Goal: Obtain resource: Download file/media

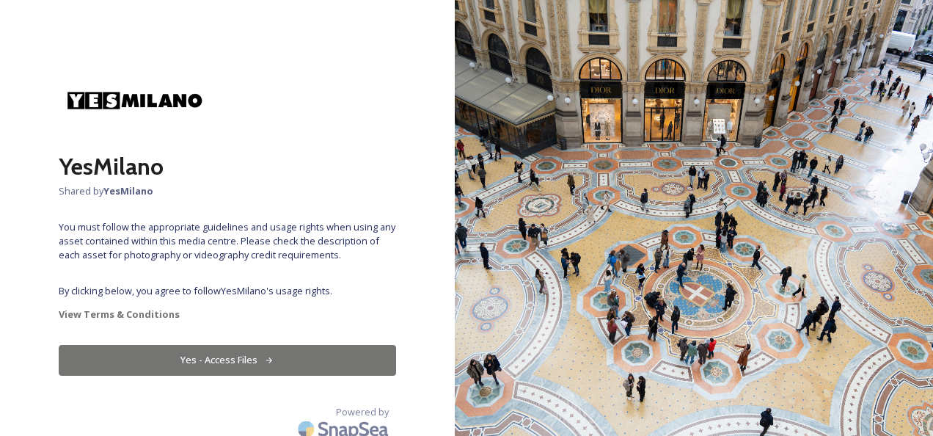
click at [216, 360] on button "Yes - Access Files" at bounding box center [227, 360] width 337 height 30
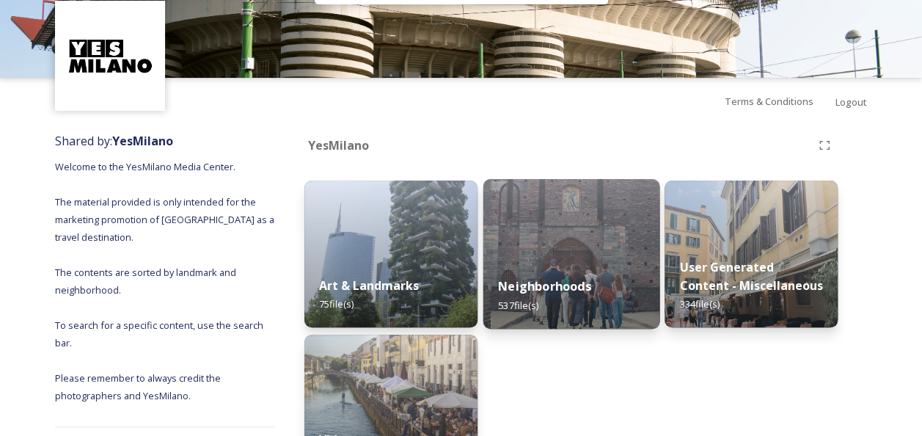
scroll to position [147, 0]
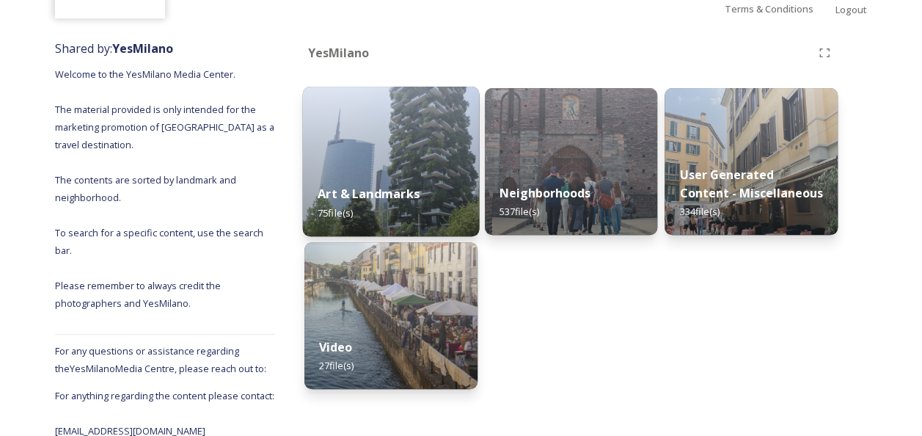
click at [398, 194] on strong "Art & Landmarks" at bounding box center [368, 194] width 102 height 16
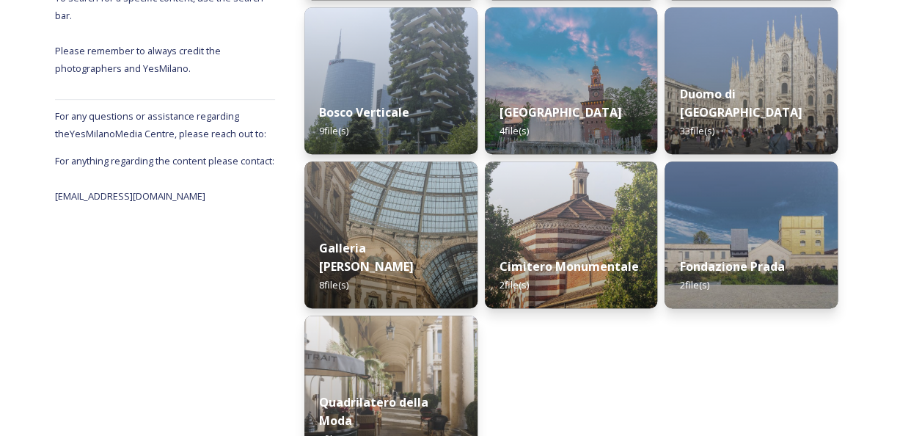
scroll to position [293, 0]
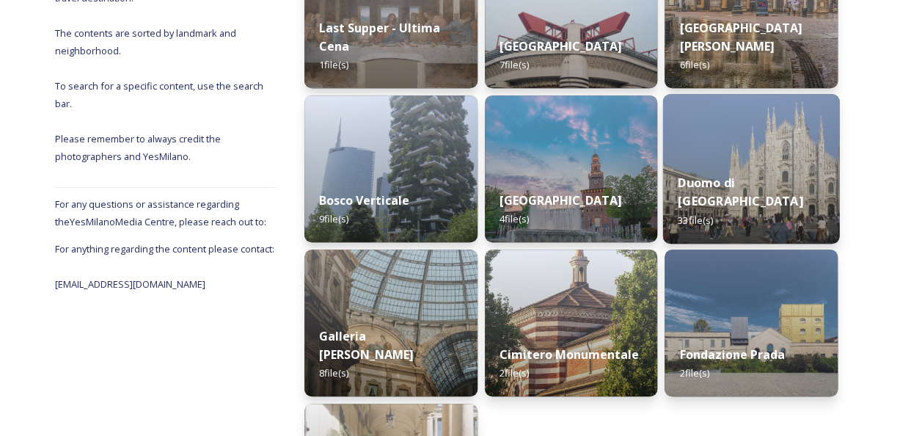
click at [733, 205] on strong "Duomo di [GEOGRAPHIC_DATA]" at bounding box center [739, 191] width 125 height 35
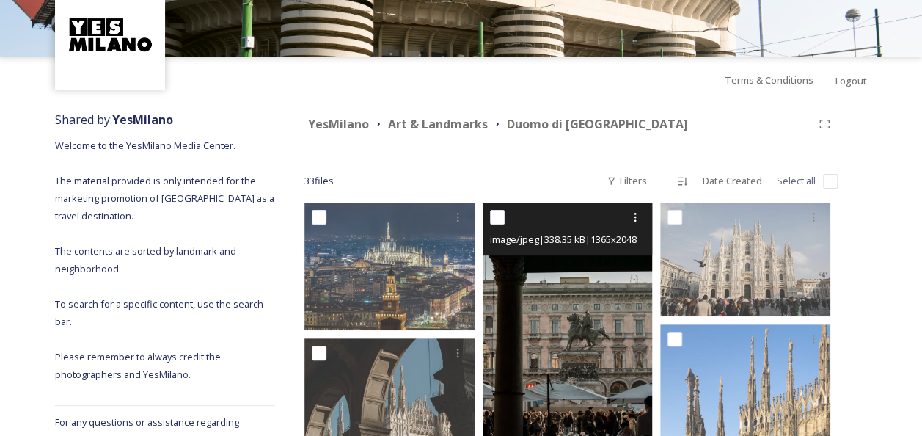
scroll to position [220, 0]
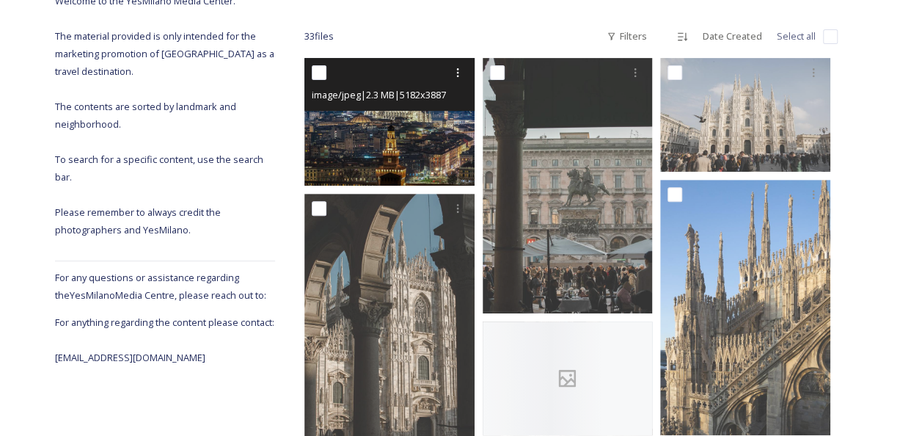
click at [411, 142] on img at bounding box center [389, 122] width 170 height 128
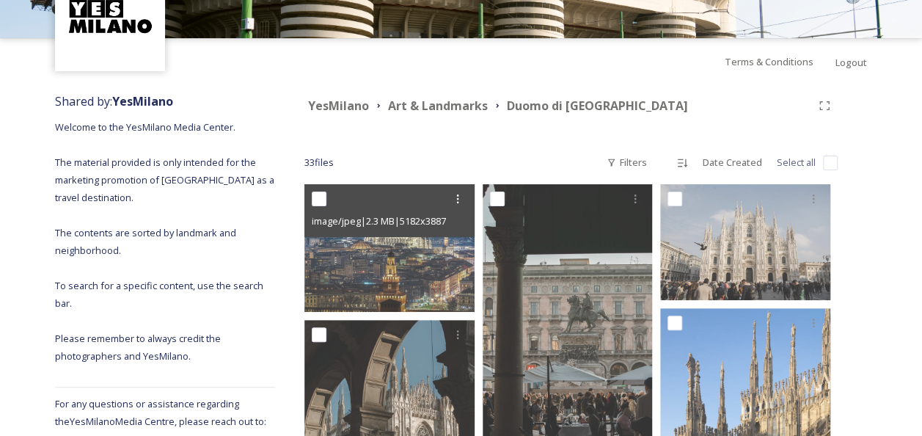
scroll to position [0, 0]
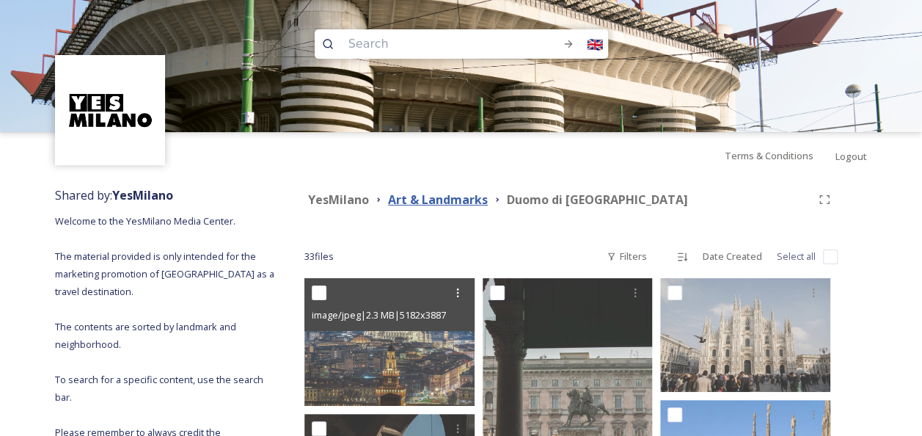
click at [430, 202] on strong "Art & Landmarks" at bounding box center [438, 199] width 100 height 16
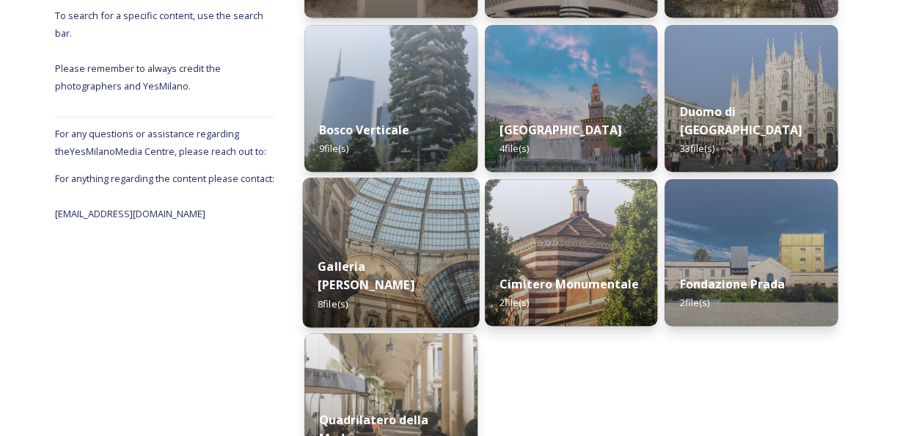
scroll to position [367, 0]
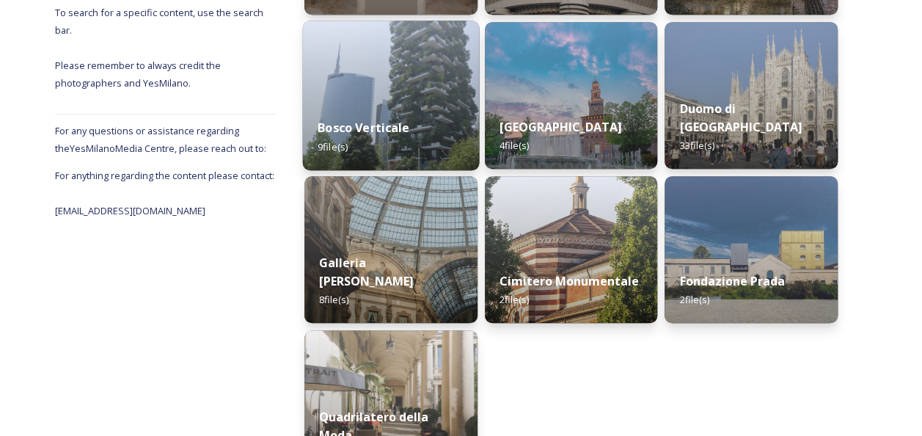
click at [382, 125] on strong "Bosco Verticale" at bounding box center [363, 128] width 92 height 16
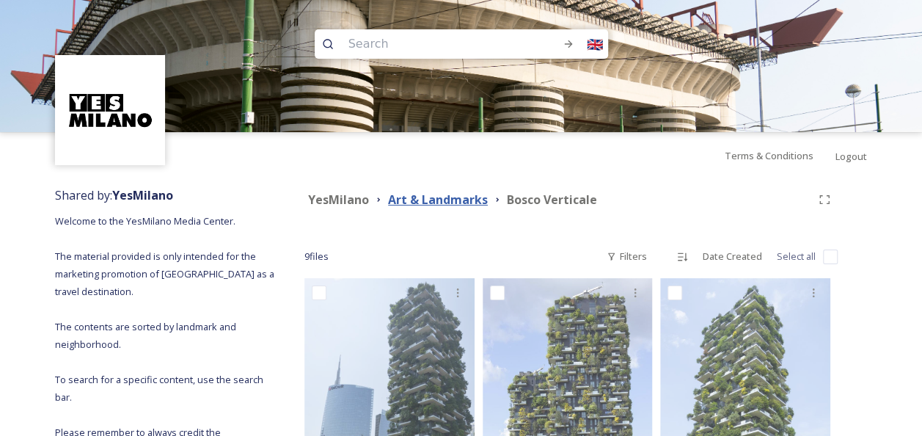
click at [436, 199] on strong "Art & Landmarks" at bounding box center [438, 199] width 100 height 16
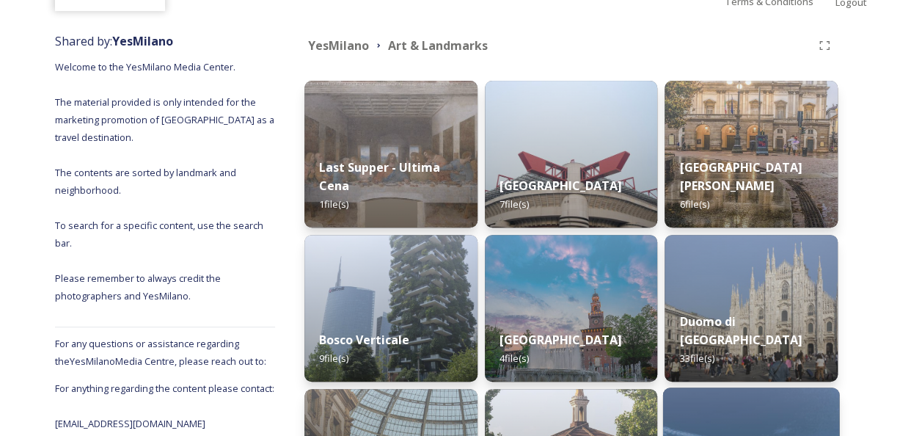
scroll to position [293, 0]
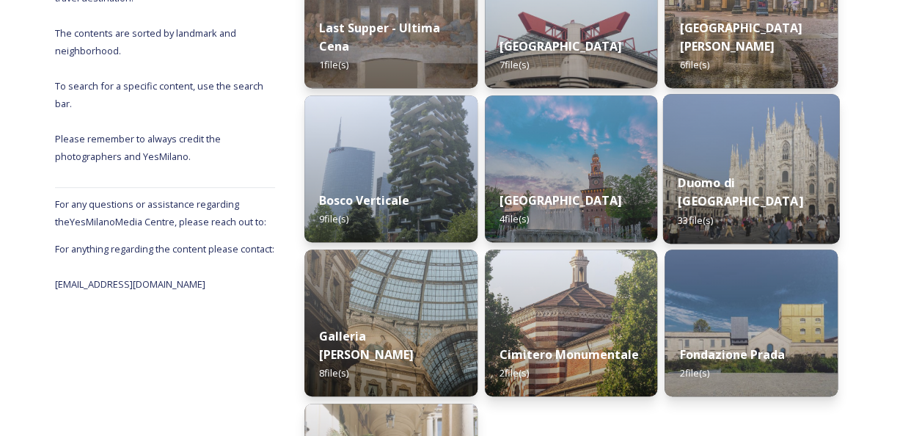
click at [724, 197] on strong "Duomo di [GEOGRAPHIC_DATA]" at bounding box center [739, 191] width 125 height 35
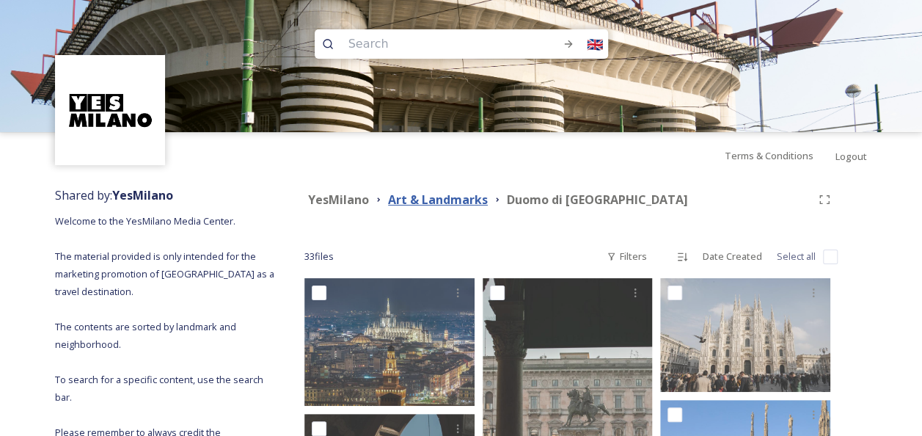
click at [443, 197] on strong "Art & Landmarks" at bounding box center [438, 199] width 100 height 16
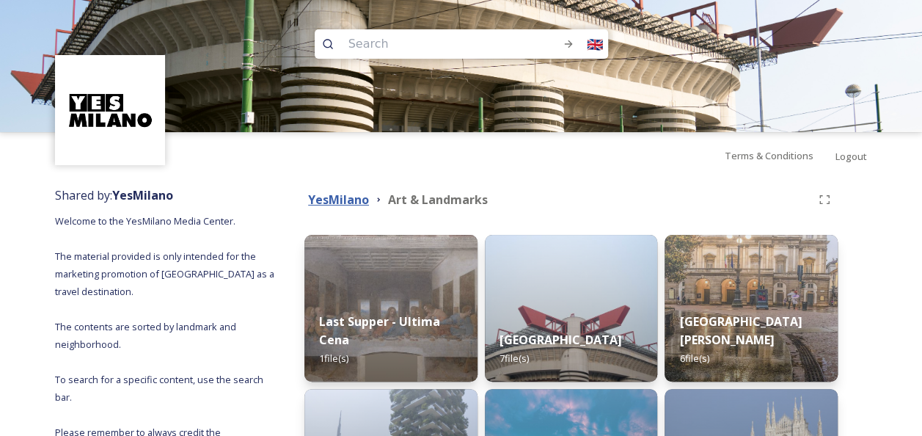
click at [331, 195] on strong "YesMilano" at bounding box center [338, 199] width 61 height 16
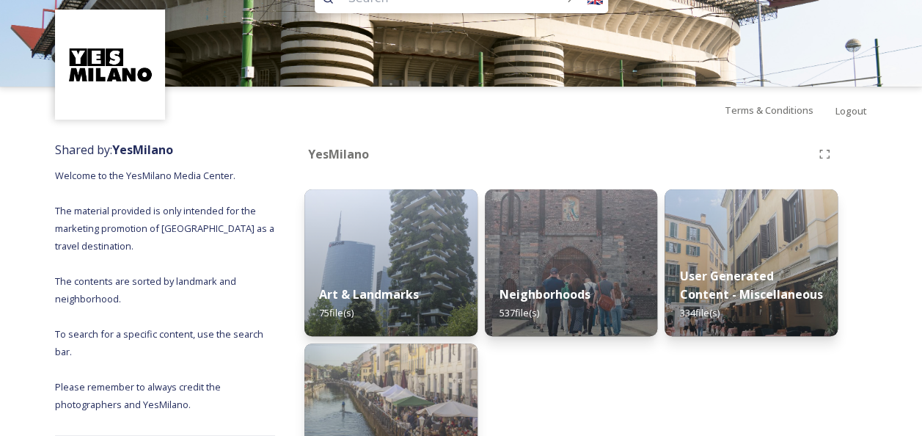
scroll to position [167, 0]
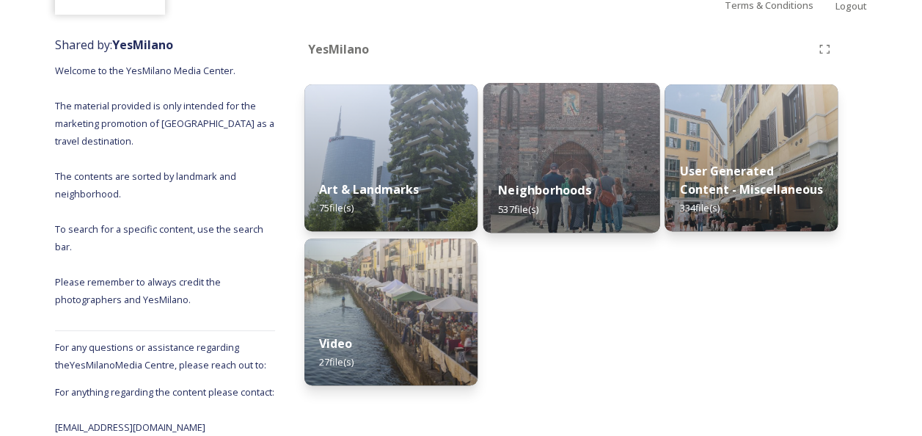
click at [532, 182] on strong "Neighborhoods" at bounding box center [544, 190] width 92 height 16
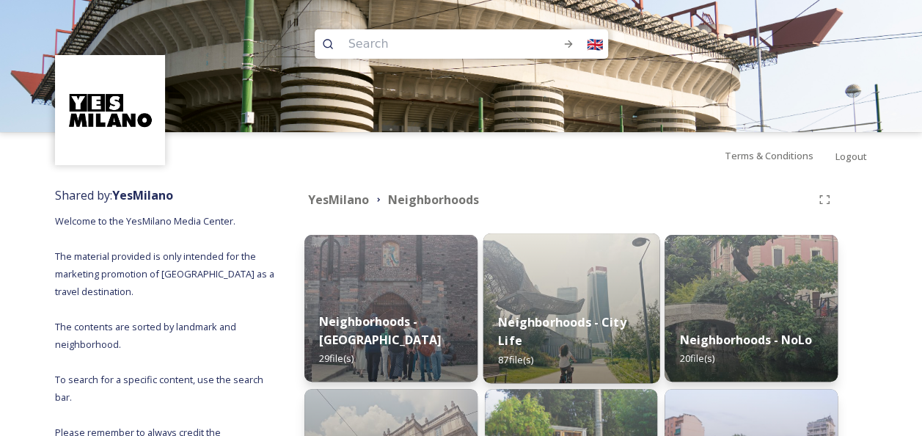
click at [539, 323] on strong "Neighborhoods - City Life" at bounding box center [562, 330] width 128 height 35
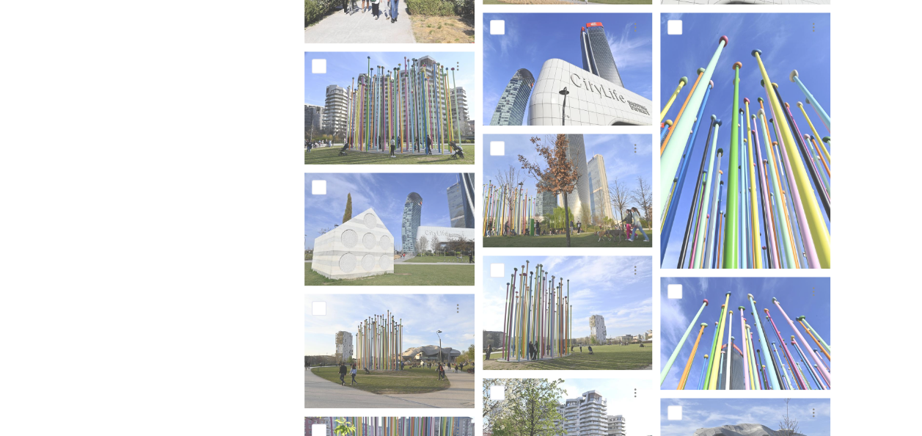
scroll to position [660, 0]
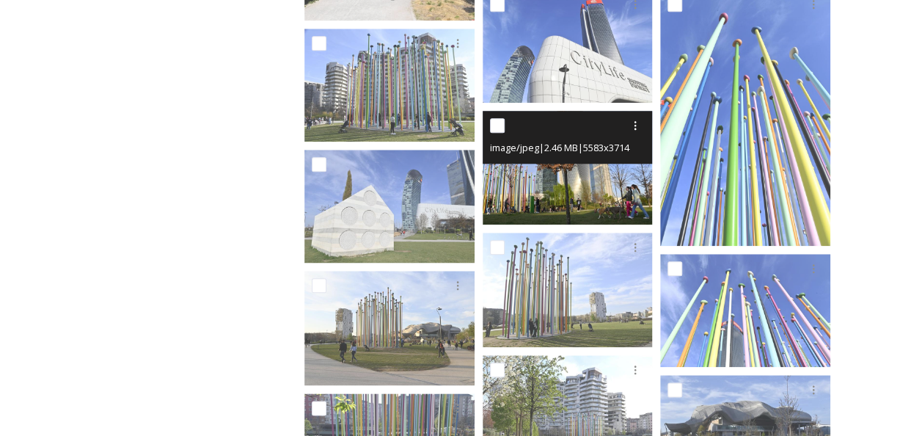
click at [611, 163] on div "image/jpeg | 2.46 MB | 5583 x 3714" at bounding box center [567, 137] width 170 height 53
click at [559, 186] on img at bounding box center [567, 167] width 170 height 113
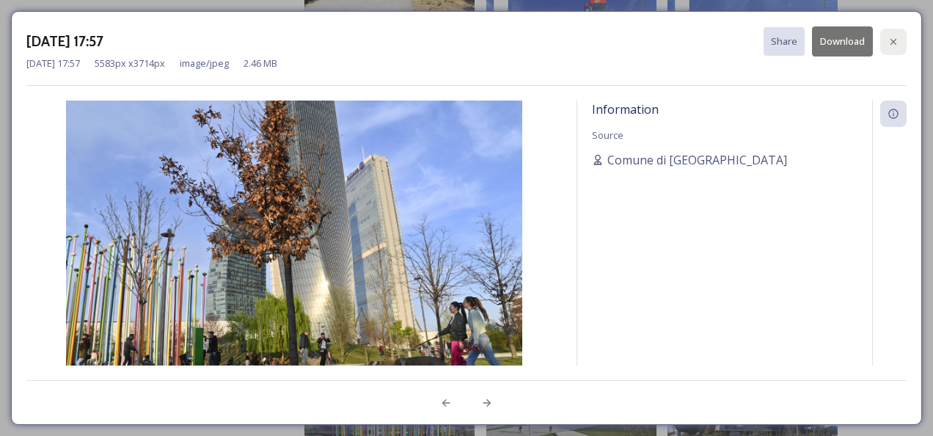
click at [892, 32] on div at bounding box center [893, 42] width 26 height 26
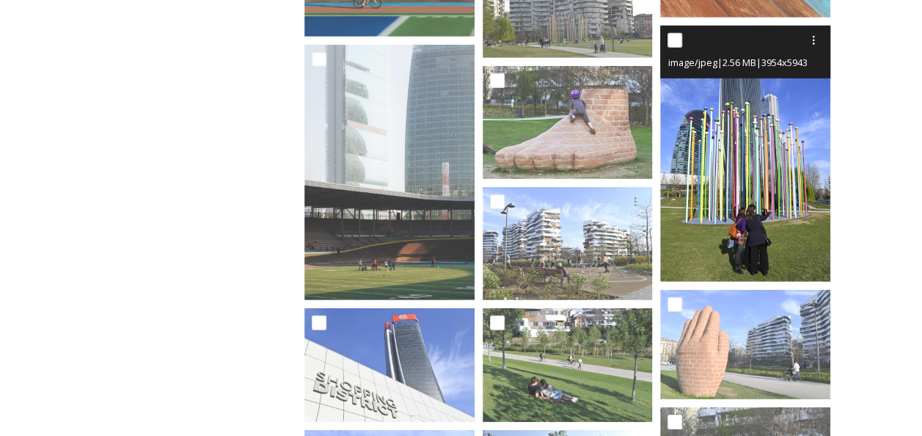
scroll to position [1980, 0]
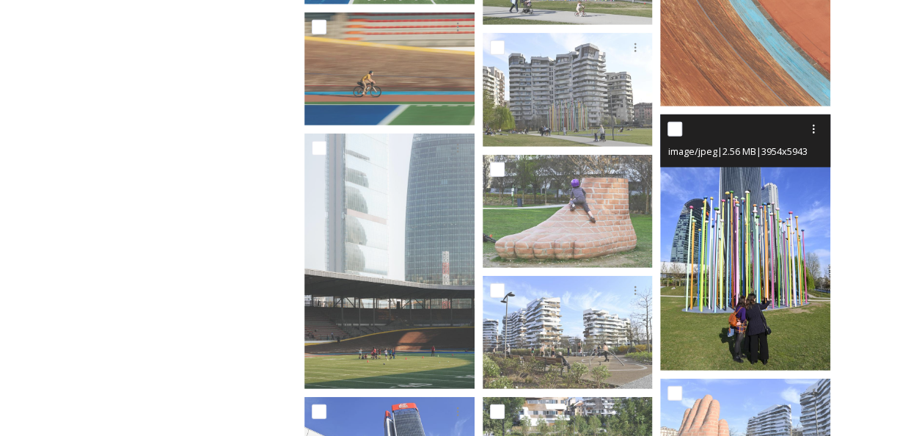
click at [752, 194] on img at bounding box center [745, 242] width 170 height 256
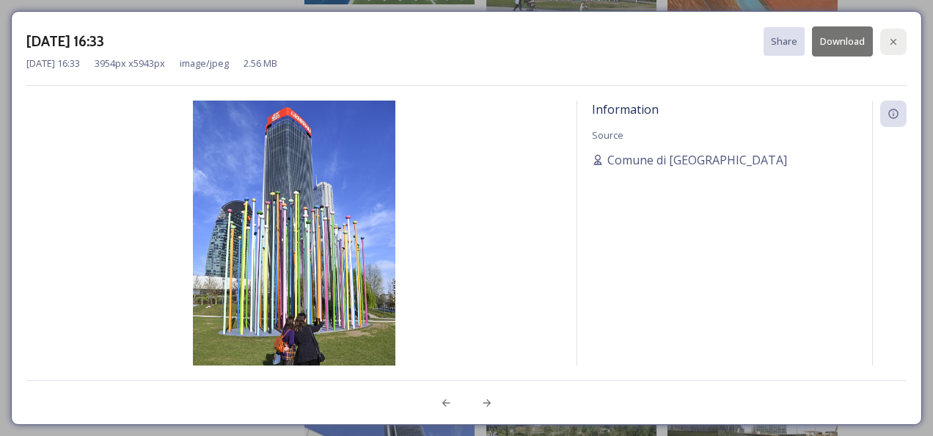
click at [889, 41] on icon at bounding box center [893, 42] width 12 height 12
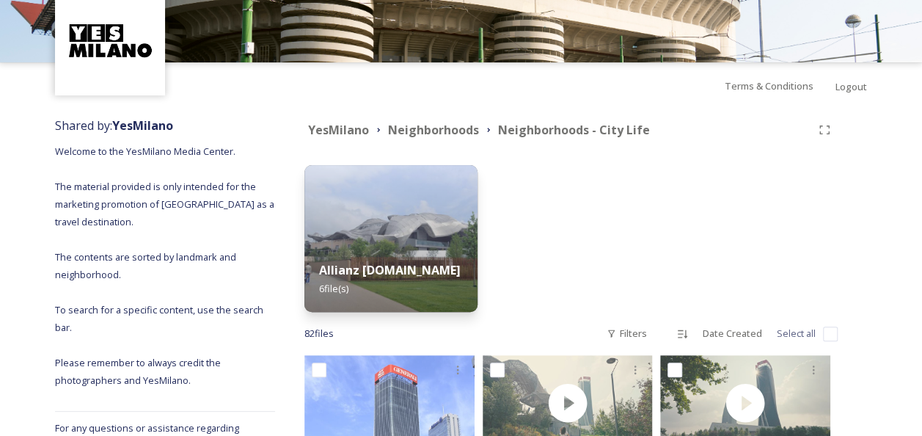
scroll to position [0, 0]
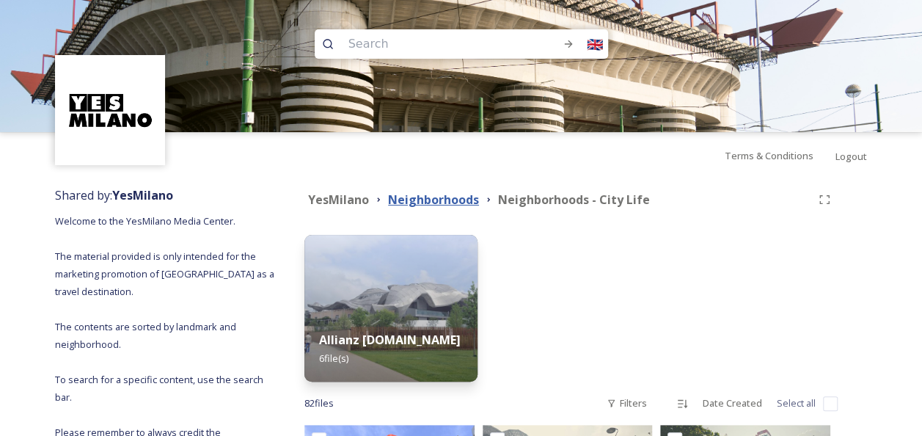
click at [422, 199] on strong "Neighborhoods" at bounding box center [433, 199] width 91 height 16
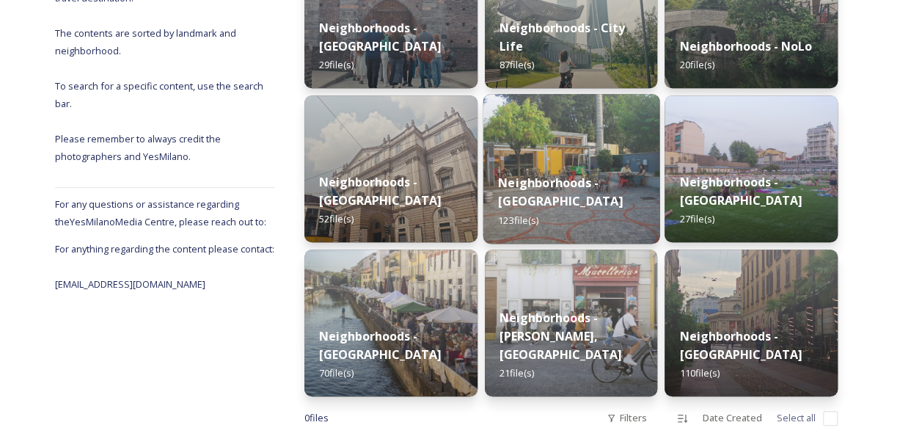
scroll to position [322, 0]
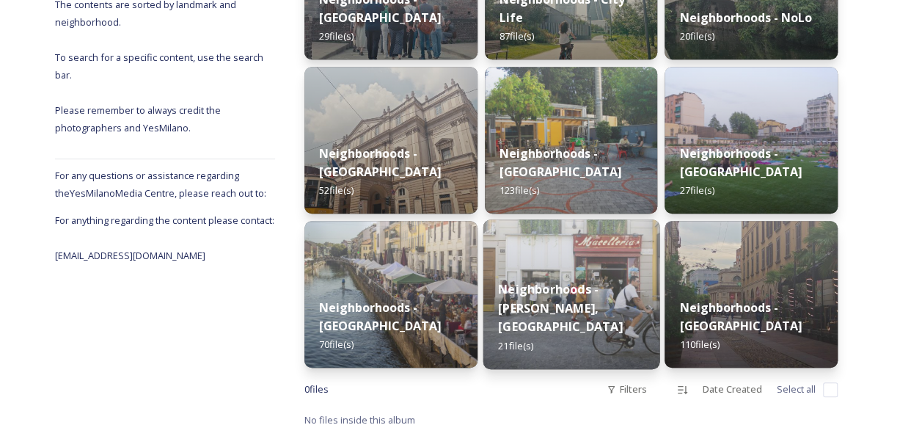
click at [587, 315] on strong "Neighborhoods - [PERSON_NAME], [GEOGRAPHIC_DATA]" at bounding box center [560, 308] width 125 height 54
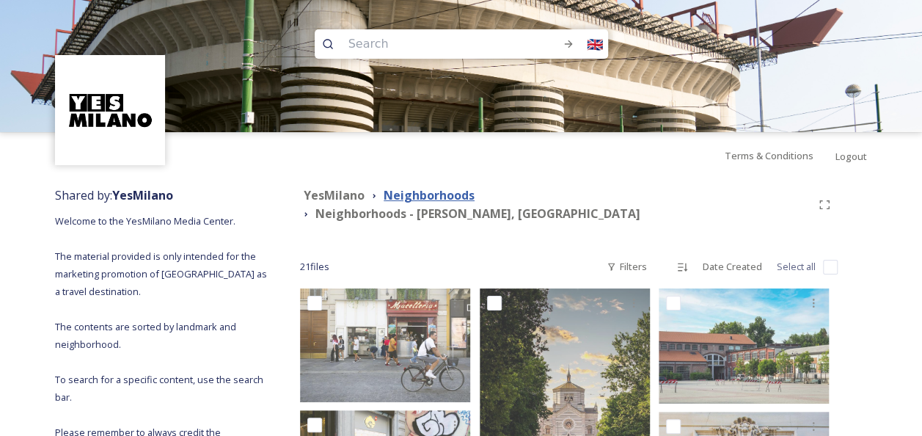
click at [419, 203] on strong "Neighborhoods" at bounding box center [428, 195] width 91 height 16
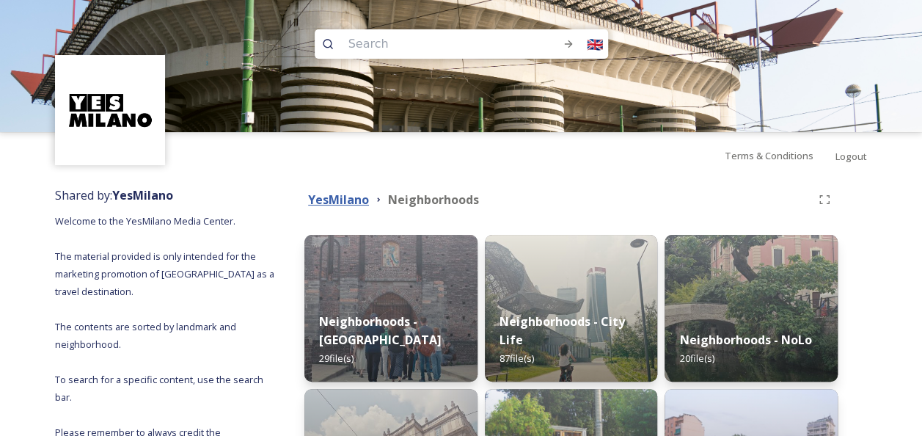
click at [334, 201] on strong "YesMilano" at bounding box center [338, 199] width 61 height 16
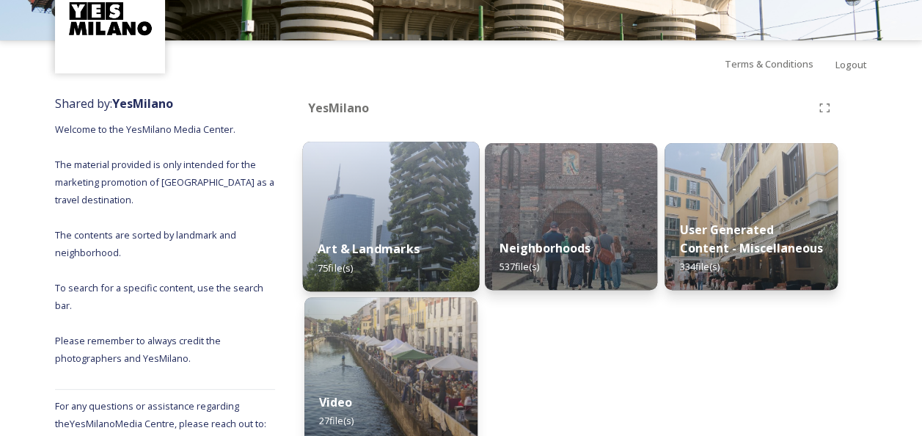
scroll to position [21, 0]
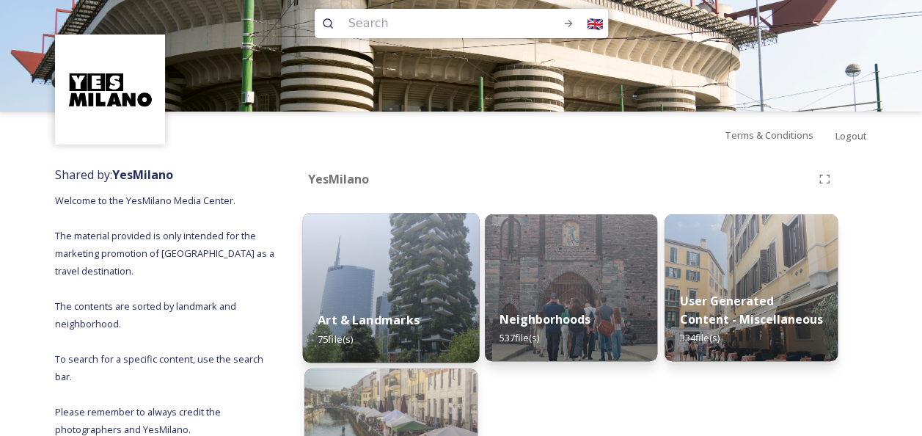
click at [377, 326] on strong "Art & Landmarks" at bounding box center [368, 320] width 102 height 16
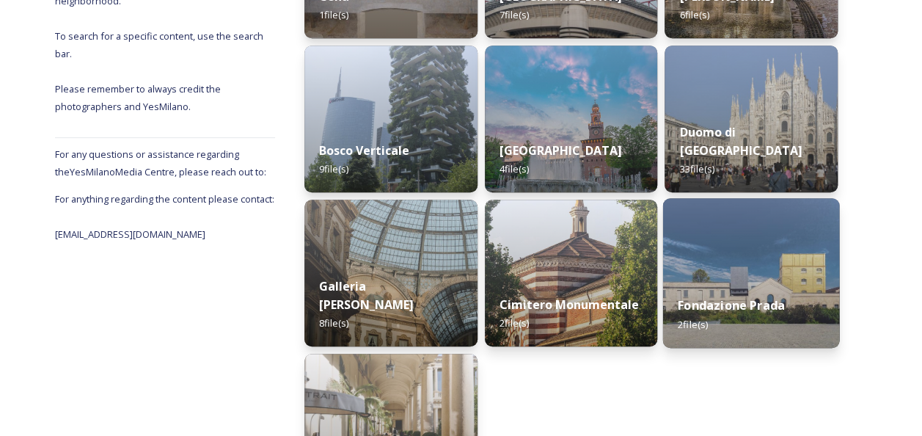
scroll to position [367, 0]
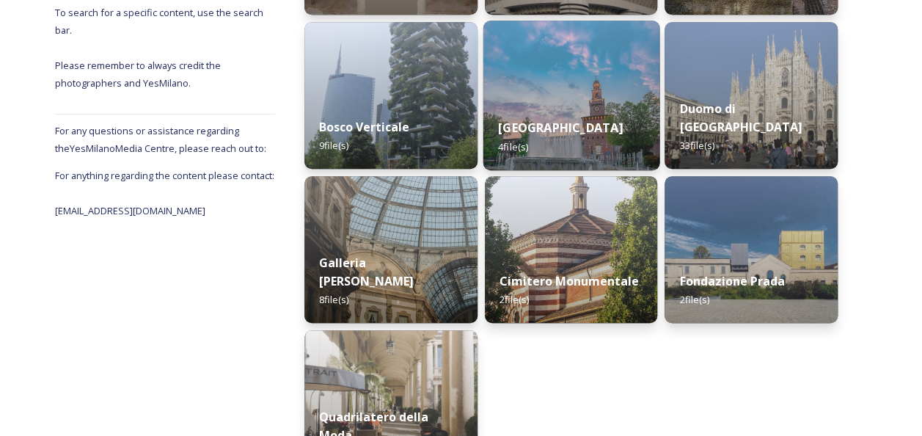
click at [565, 131] on strong "[GEOGRAPHIC_DATA]" at bounding box center [560, 128] width 125 height 16
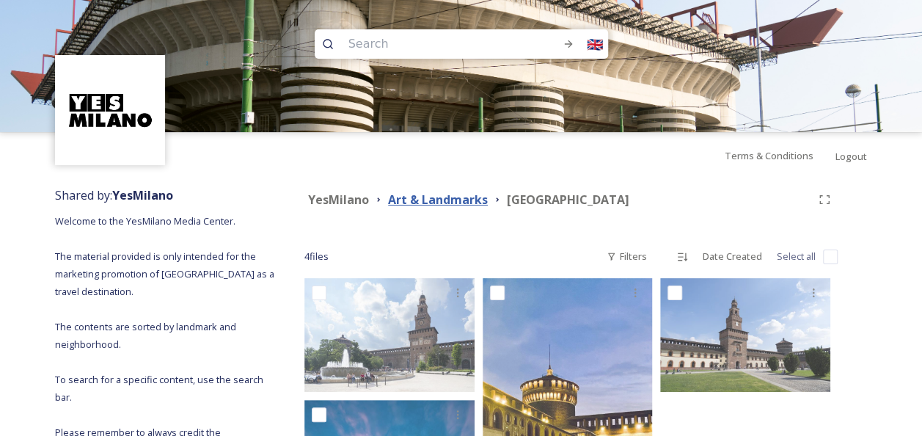
click at [449, 199] on strong "Art & Landmarks" at bounding box center [438, 199] width 100 height 16
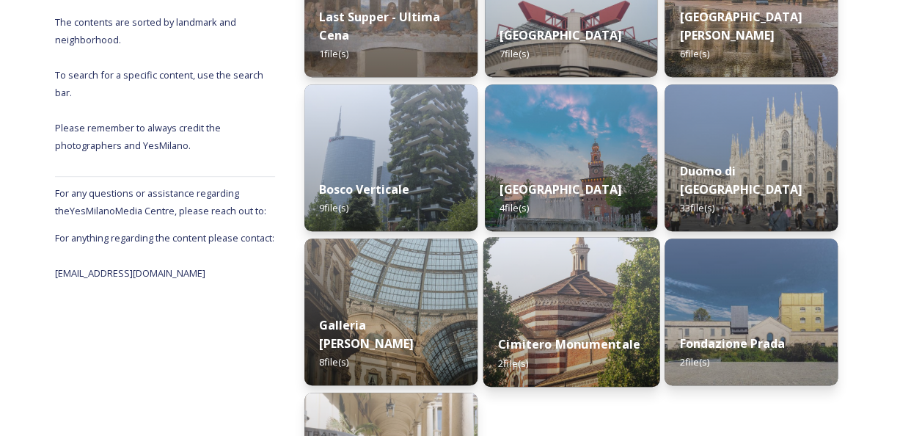
scroll to position [367, 0]
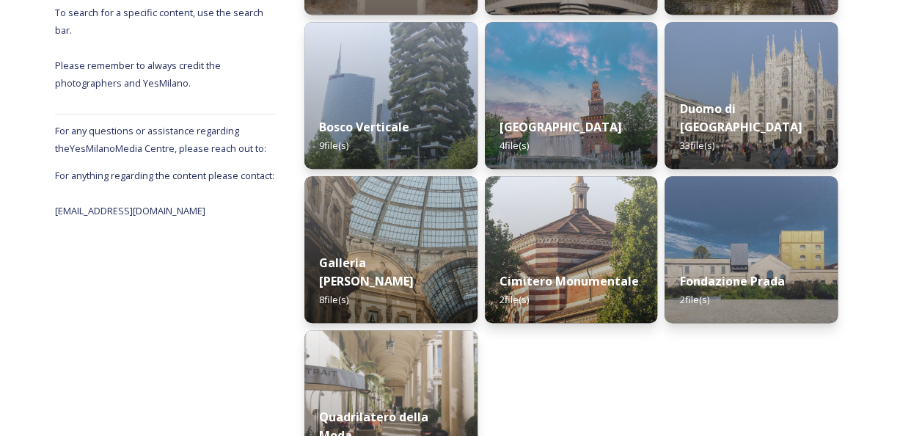
click at [682, 370] on div "Teatro [PERSON_NAME] 6 file(s) Duomo di Milano 33 file(s) Fondazione Prada 2 fi…" at bounding box center [750, 172] width 173 height 609
